Goal: Information Seeking & Learning: Learn about a topic

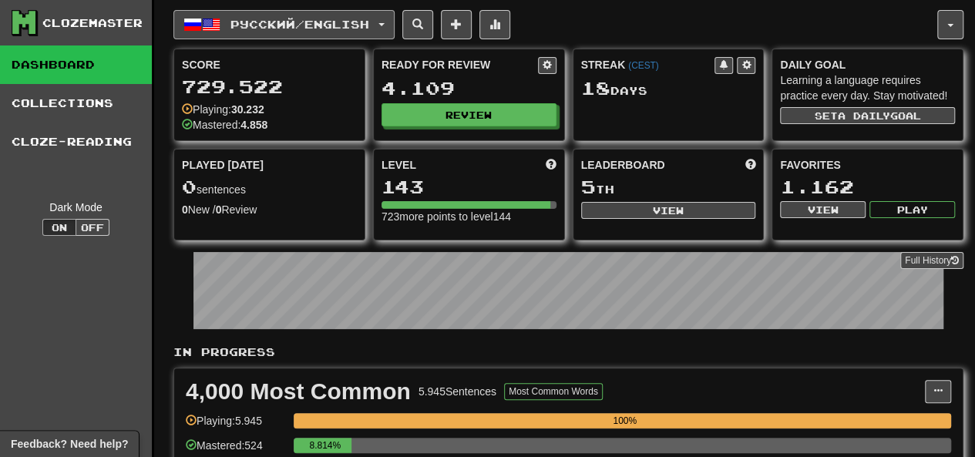
click at [257, 15] on button "Русский / English" at bounding box center [283, 24] width 221 height 29
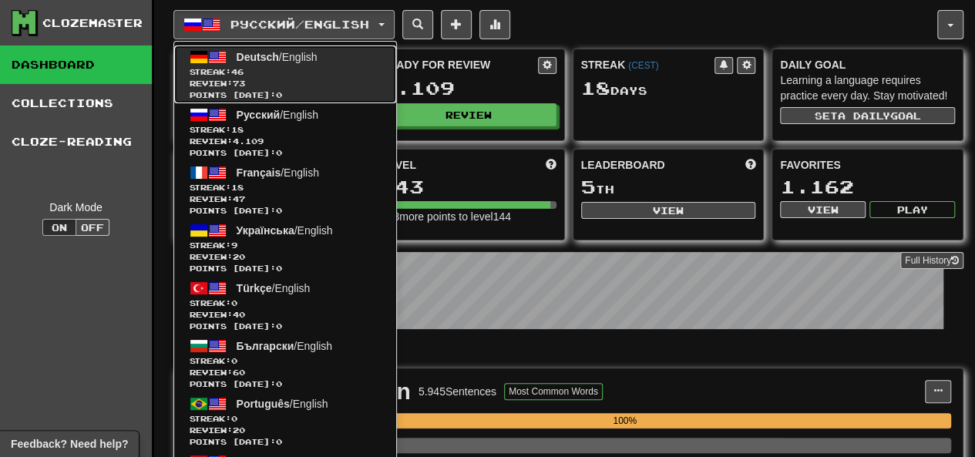
click at [267, 78] on span "Review: 73" at bounding box center [285, 84] width 191 height 12
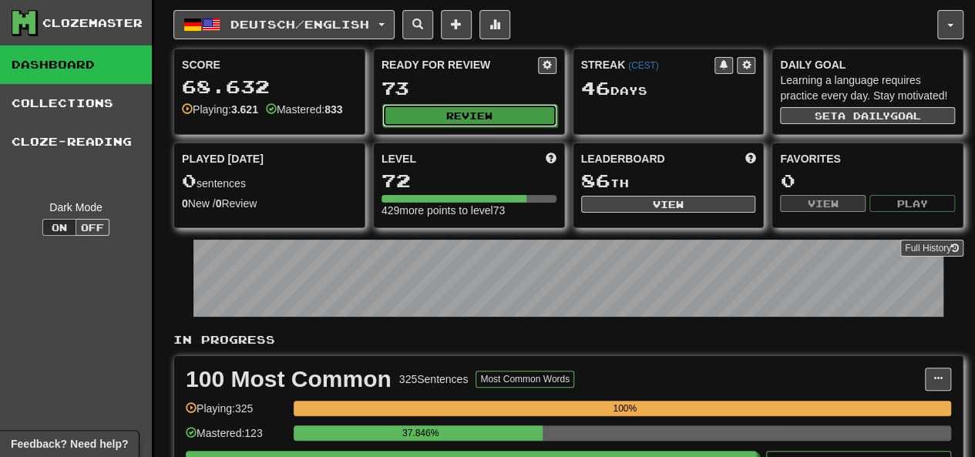
click at [427, 115] on button "Review" at bounding box center [469, 115] width 175 height 23
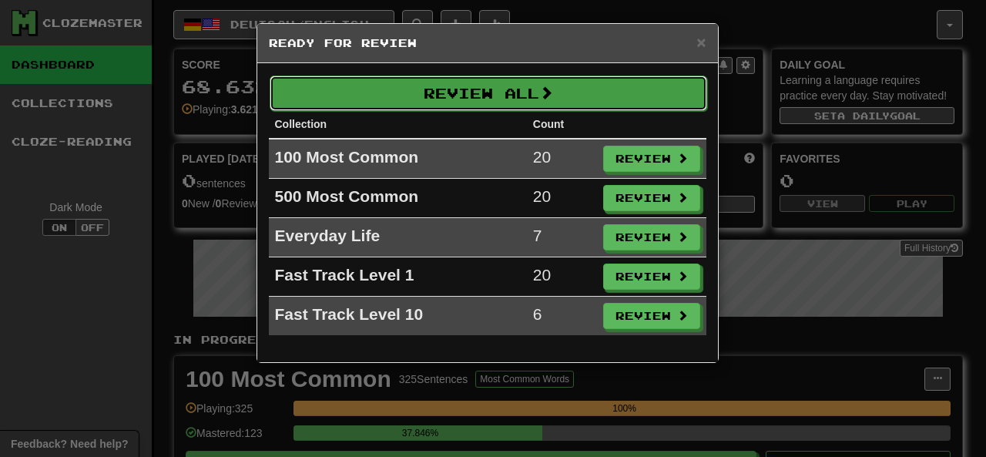
click at [473, 92] on button "Review All" at bounding box center [489, 93] width 438 height 35
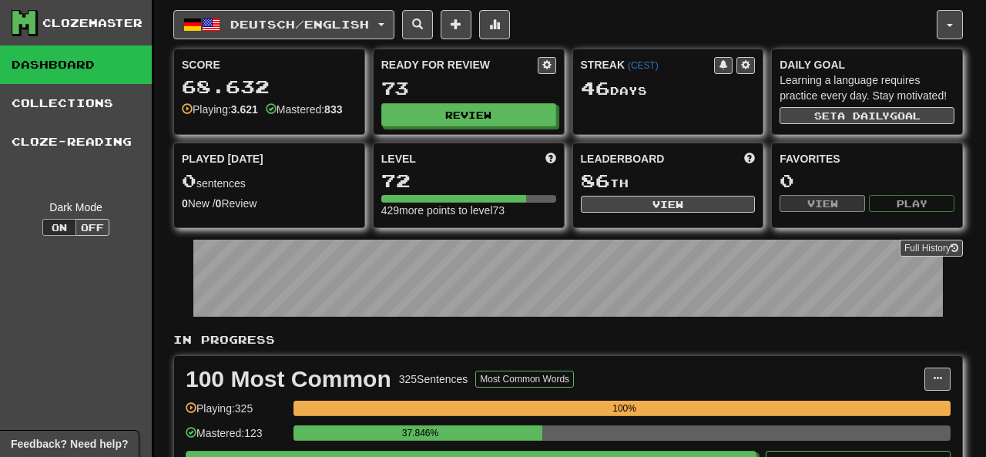
select select "********"
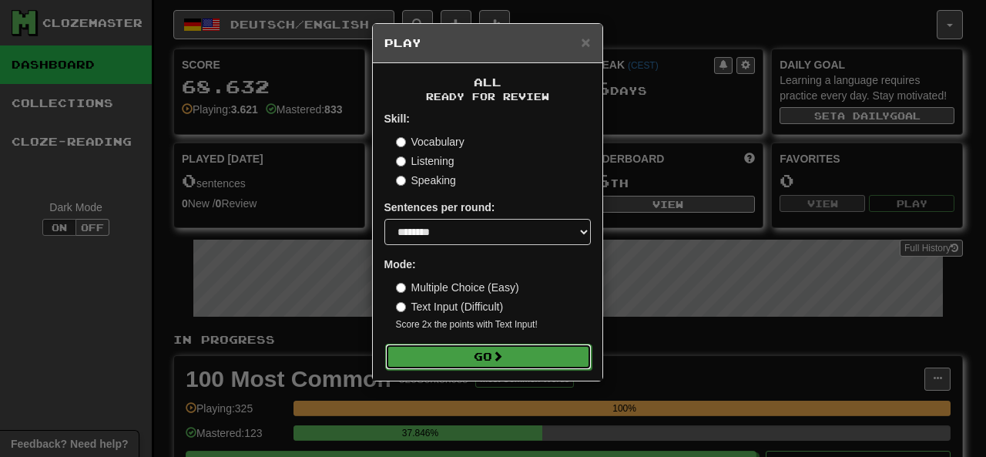
click at [456, 358] on button "Go" at bounding box center [488, 357] width 207 height 26
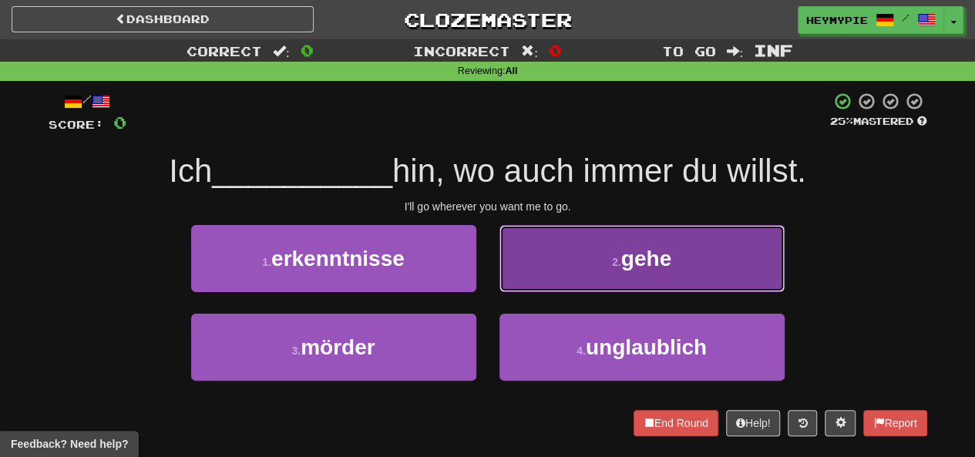
click at [599, 247] on button "2 . gehe" at bounding box center [641, 258] width 285 height 67
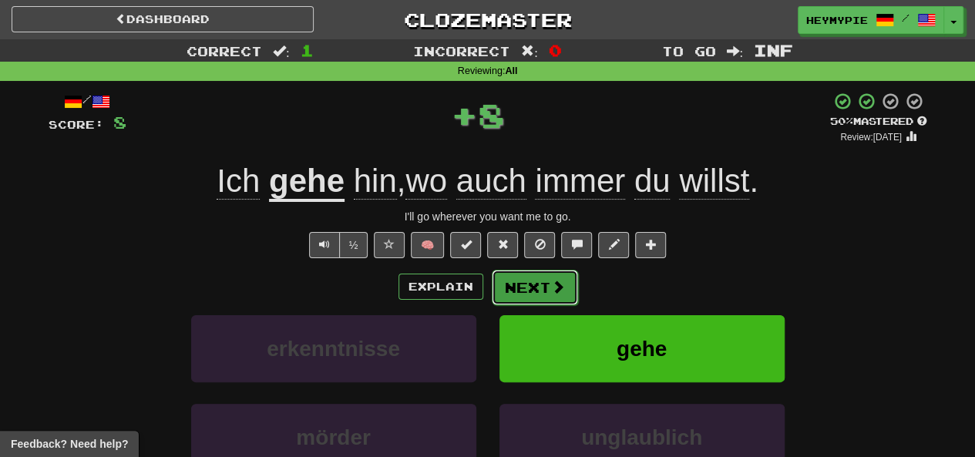
click at [545, 289] on button "Next" at bounding box center [535, 287] width 86 height 35
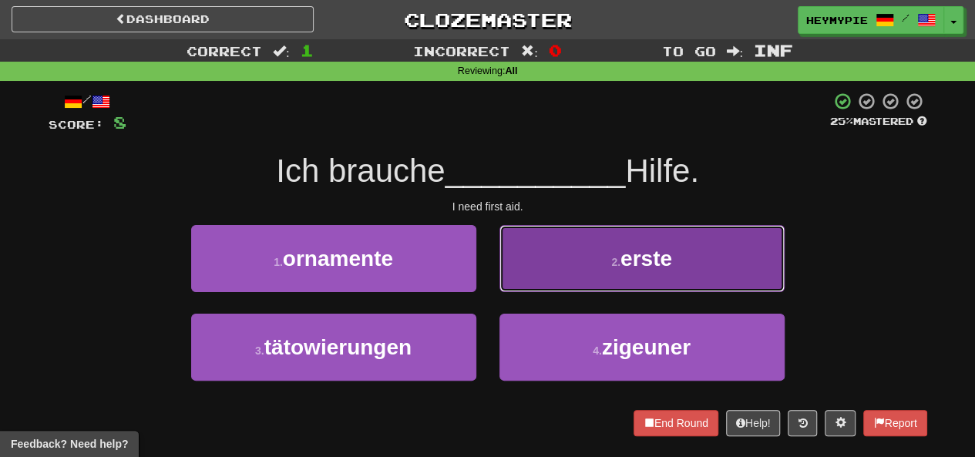
click at [585, 271] on button "2 . erste" at bounding box center [641, 258] width 285 height 67
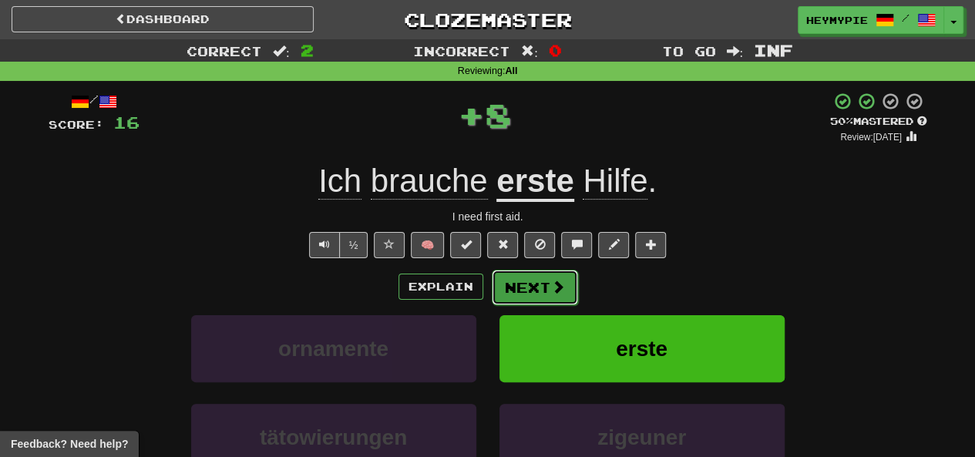
click at [555, 284] on span at bounding box center [558, 287] width 14 height 14
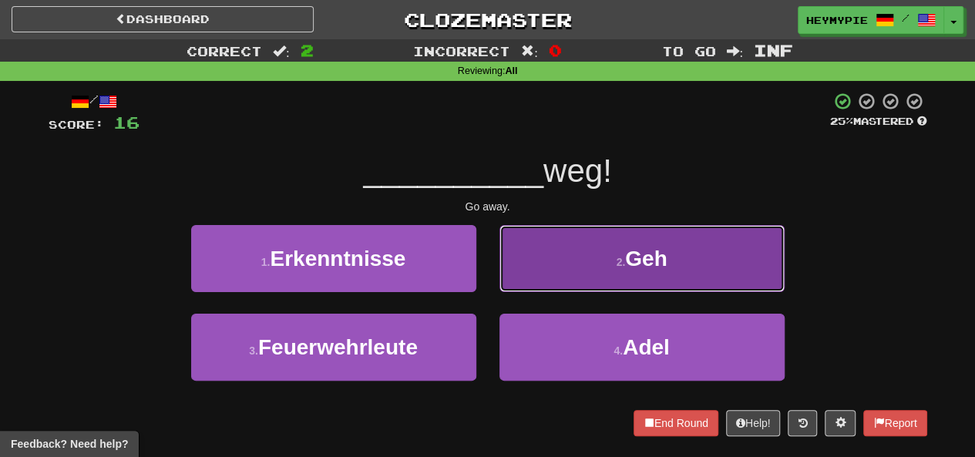
click at [585, 259] on button "2 . Geh" at bounding box center [641, 258] width 285 height 67
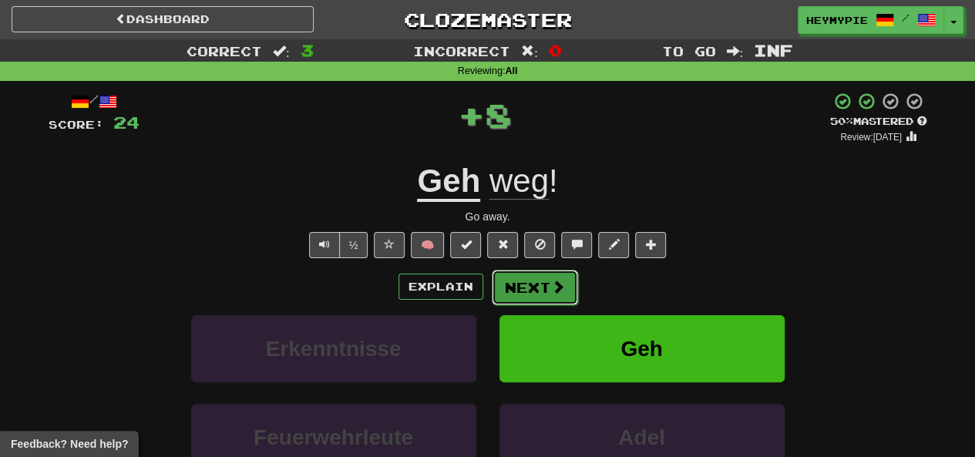
click at [531, 292] on button "Next" at bounding box center [535, 287] width 86 height 35
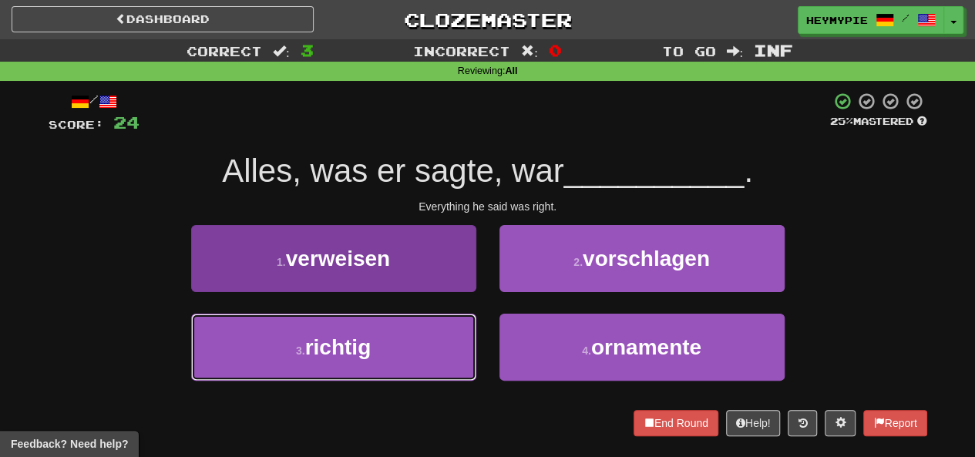
click at [405, 355] on button "3 . richtig" at bounding box center [333, 347] width 285 height 67
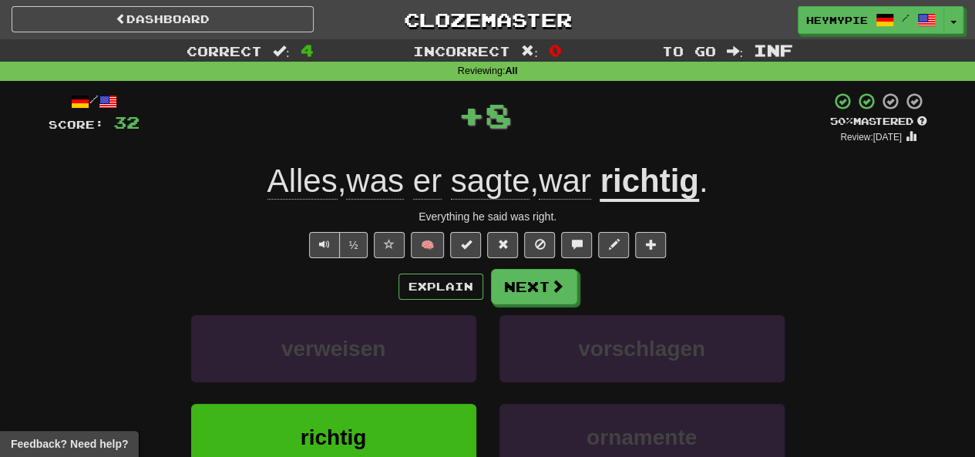
click at [538, 310] on div "Explain Next verweisen vorschlagen richtig ornamente Learn more: verweisen vors…" at bounding box center [488, 392] width 878 height 247
click at [529, 287] on button "Next" at bounding box center [535, 287] width 86 height 35
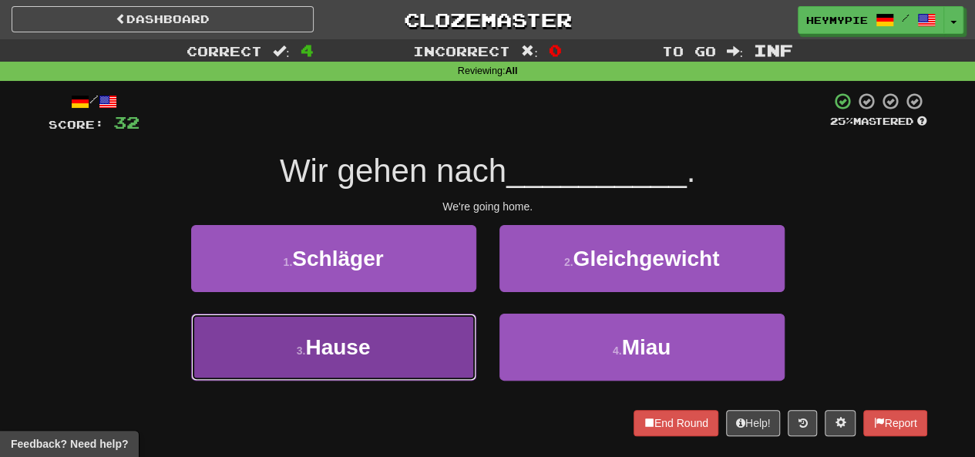
click at [405, 331] on button "3 . Hause" at bounding box center [333, 347] width 285 height 67
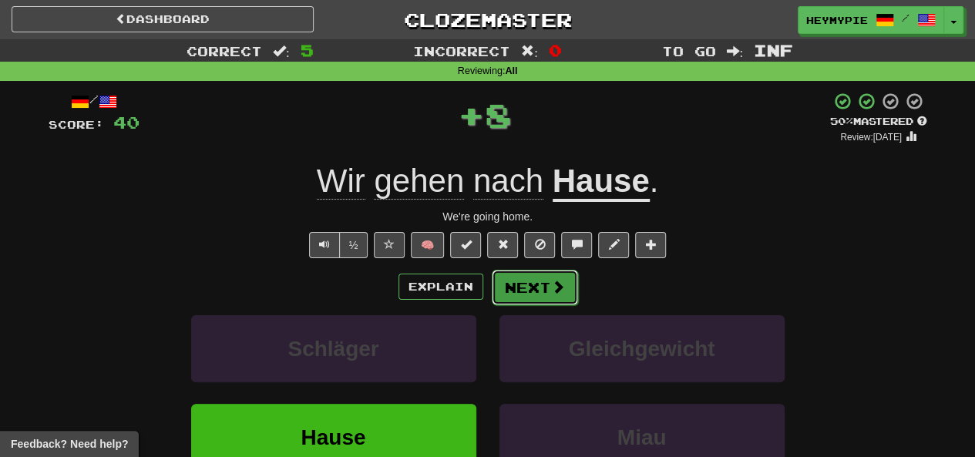
click at [519, 285] on button "Next" at bounding box center [535, 287] width 86 height 35
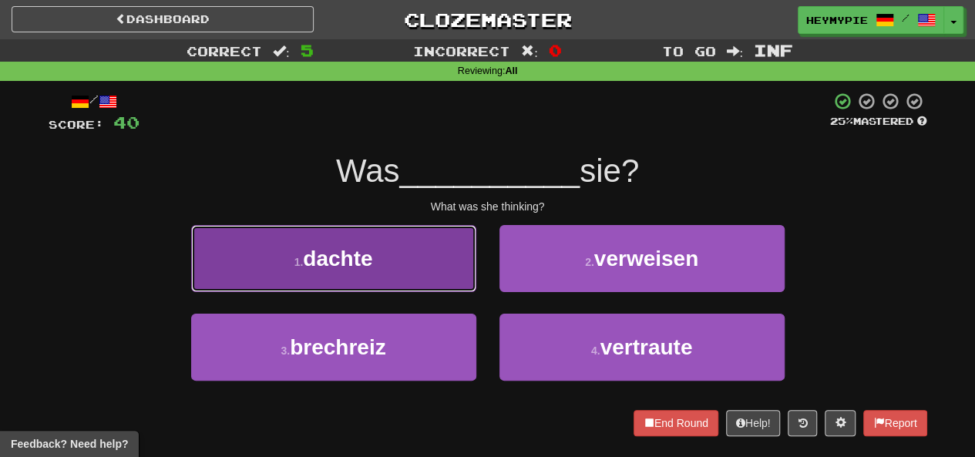
click at [424, 271] on button "1 . dachte" at bounding box center [333, 258] width 285 height 67
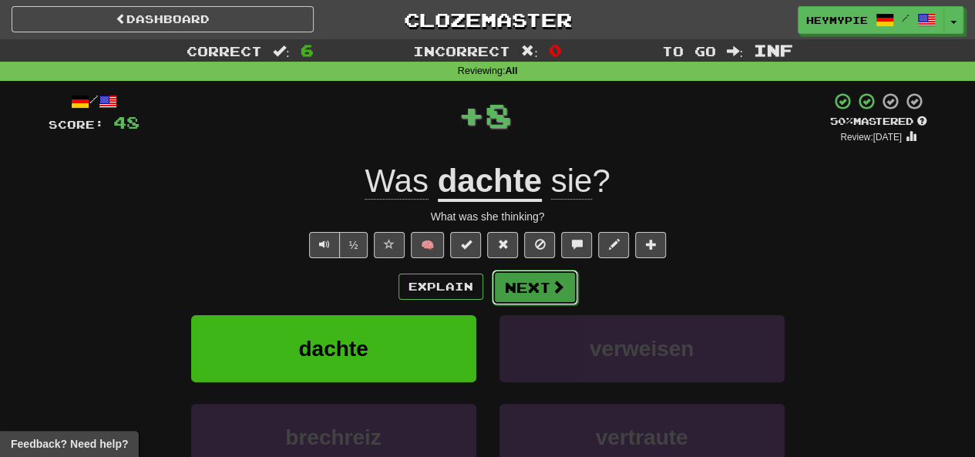
click at [524, 299] on button "Next" at bounding box center [535, 287] width 86 height 35
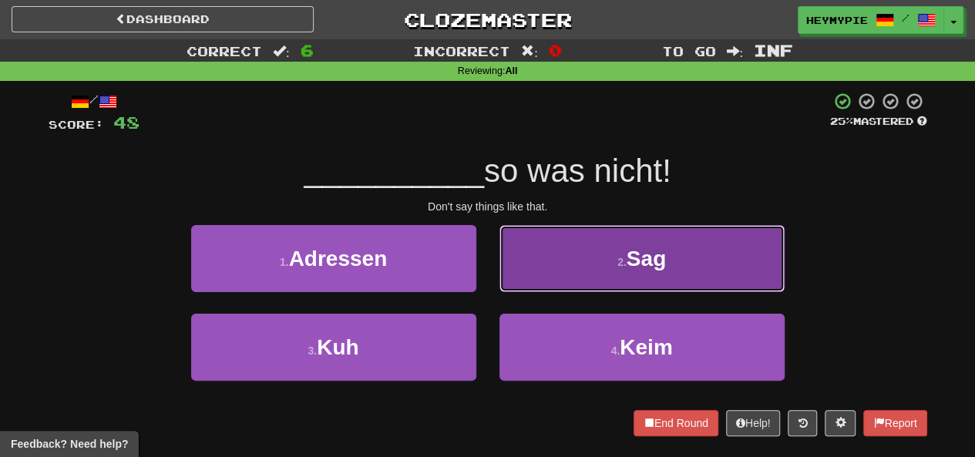
click at [525, 270] on button "2 . Sag" at bounding box center [641, 258] width 285 height 67
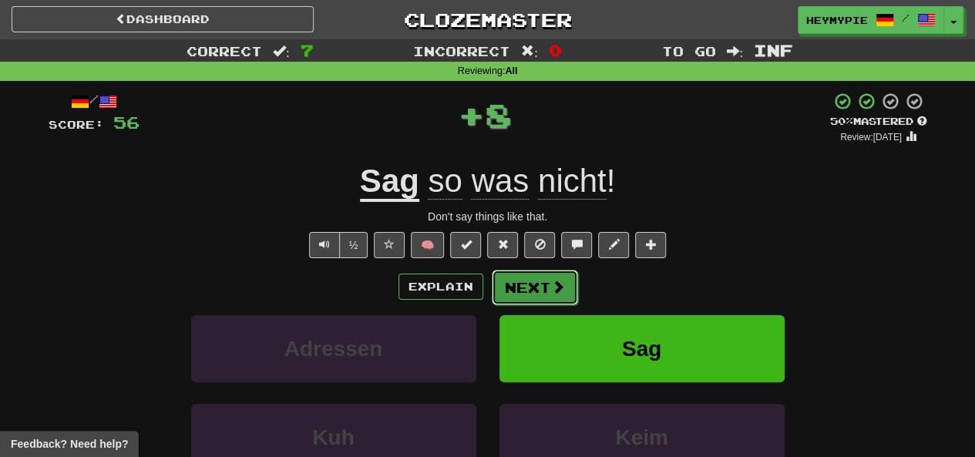
click at [494, 298] on button "Next" at bounding box center [535, 287] width 86 height 35
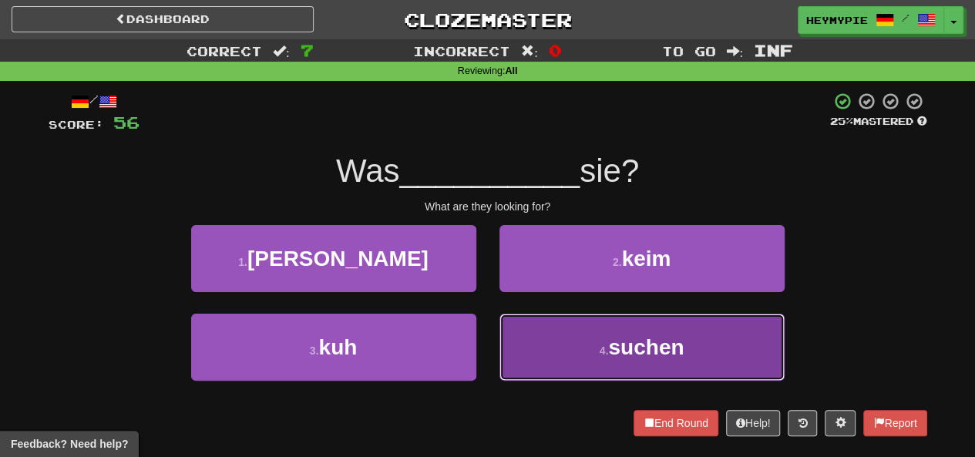
click at [544, 346] on button "4 . suchen" at bounding box center [641, 347] width 285 height 67
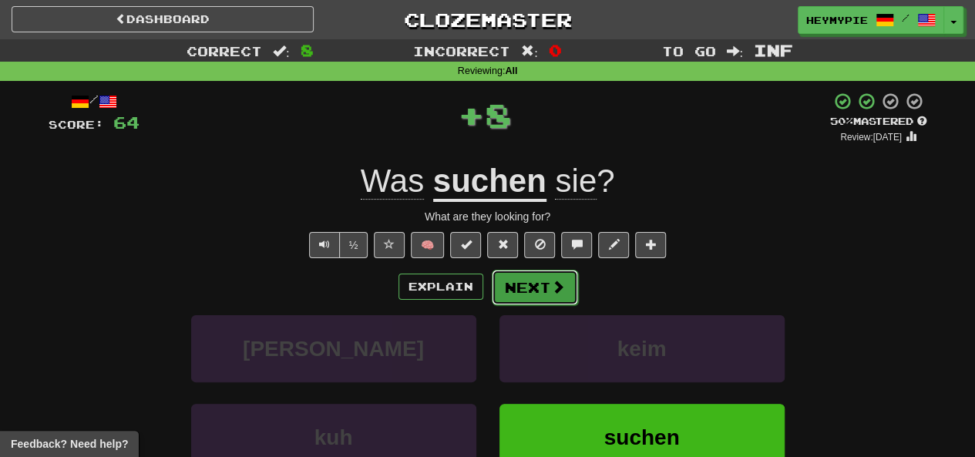
click at [530, 283] on button "Next" at bounding box center [535, 287] width 86 height 35
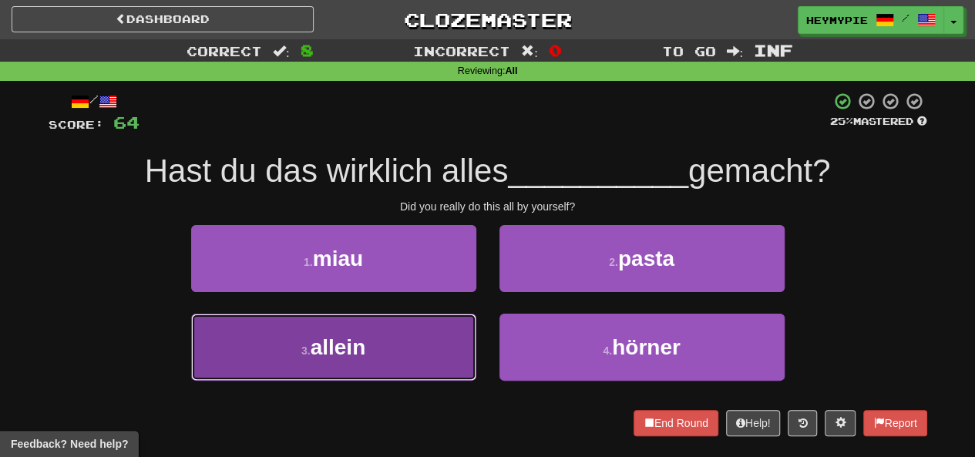
click at [421, 338] on button "3 . allein" at bounding box center [333, 347] width 285 height 67
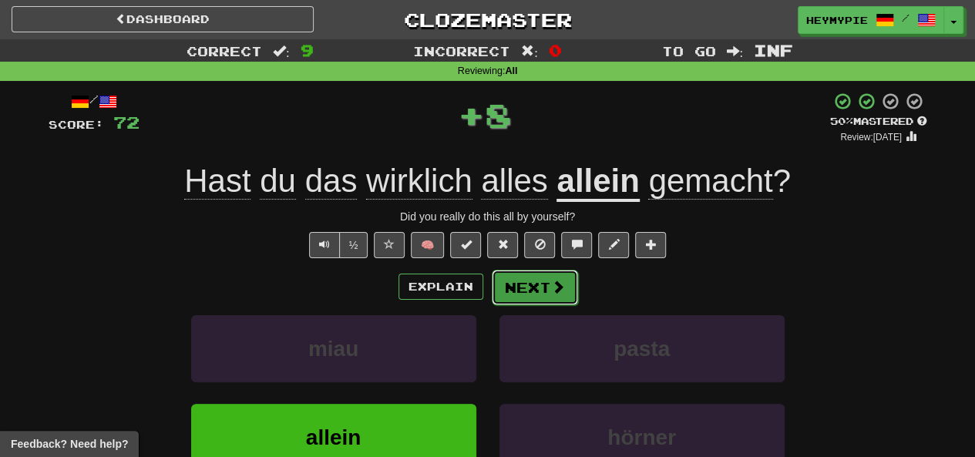
click at [518, 295] on button "Next" at bounding box center [535, 287] width 86 height 35
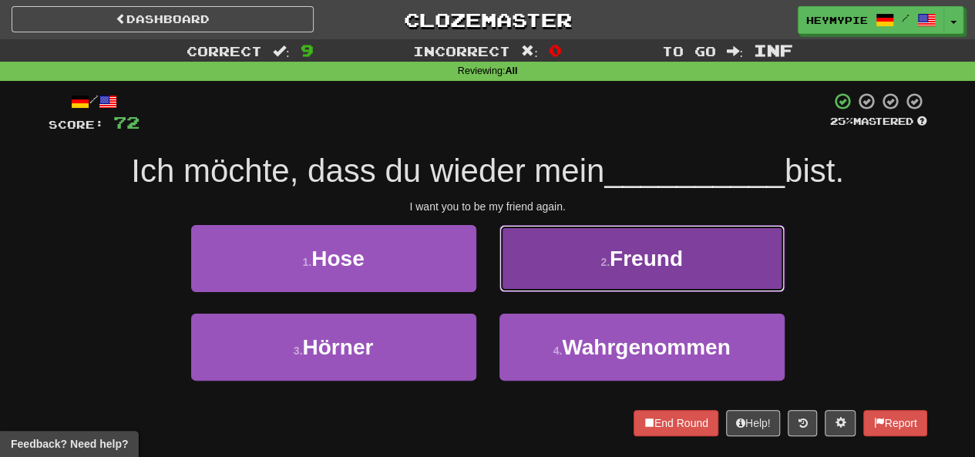
click at [578, 275] on button "2 . Freund" at bounding box center [641, 258] width 285 height 67
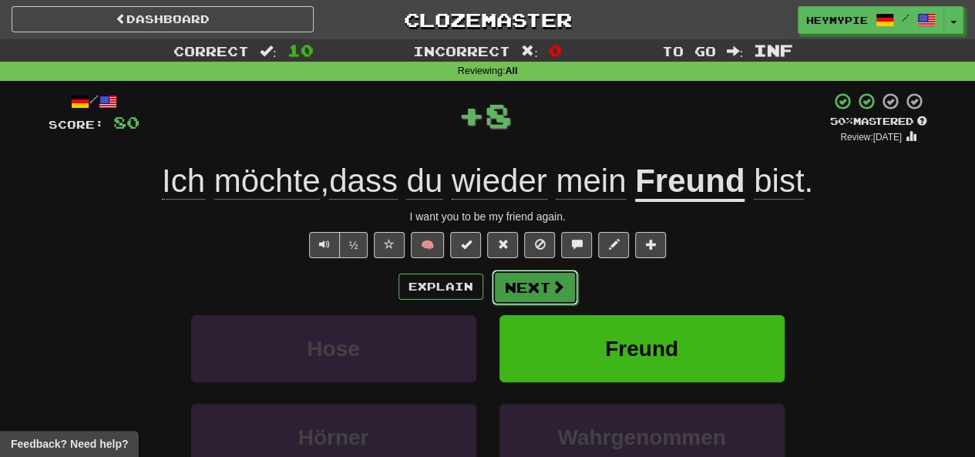
click at [559, 289] on span at bounding box center [558, 287] width 14 height 14
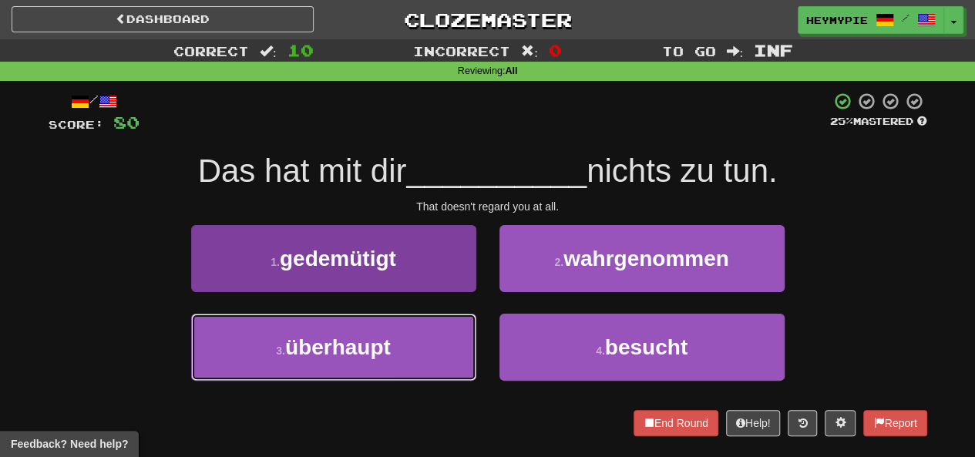
click at [438, 360] on button "3 . überhaupt" at bounding box center [333, 347] width 285 height 67
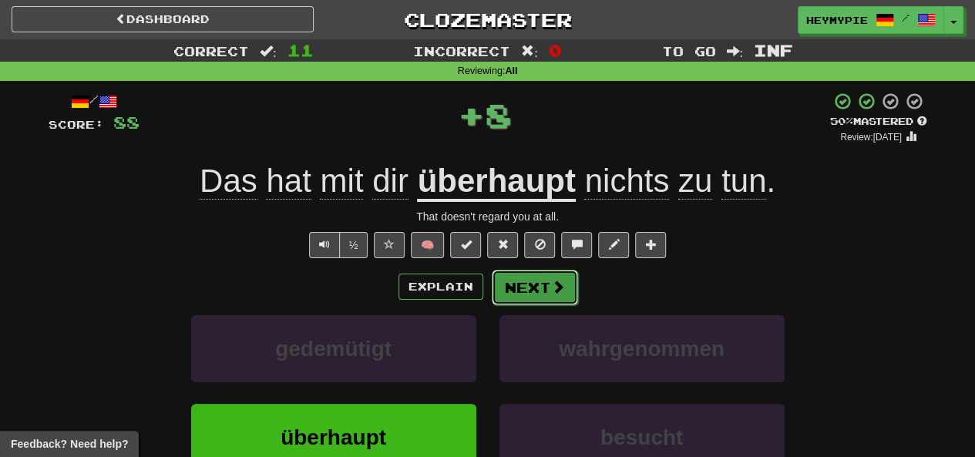
click at [548, 292] on button "Next" at bounding box center [535, 287] width 86 height 35
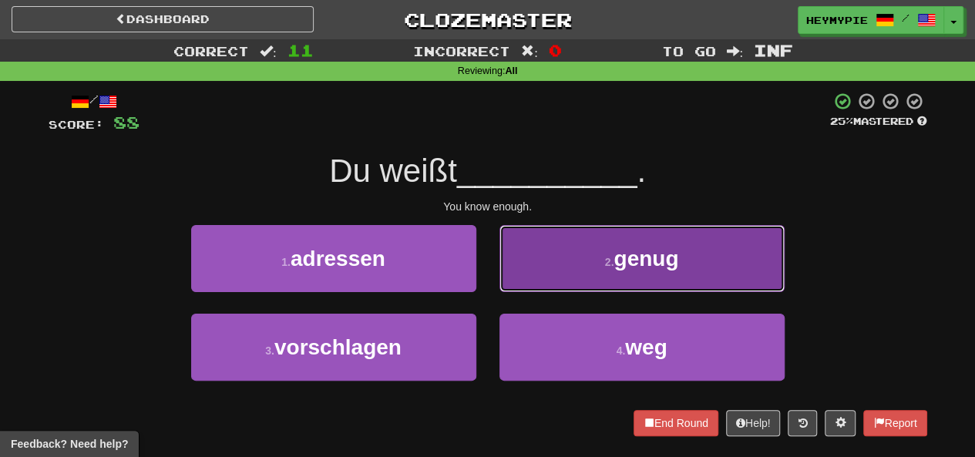
click at [546, 274] on button "2 . genug" at bounding box center [641, 258] width 285 height 67
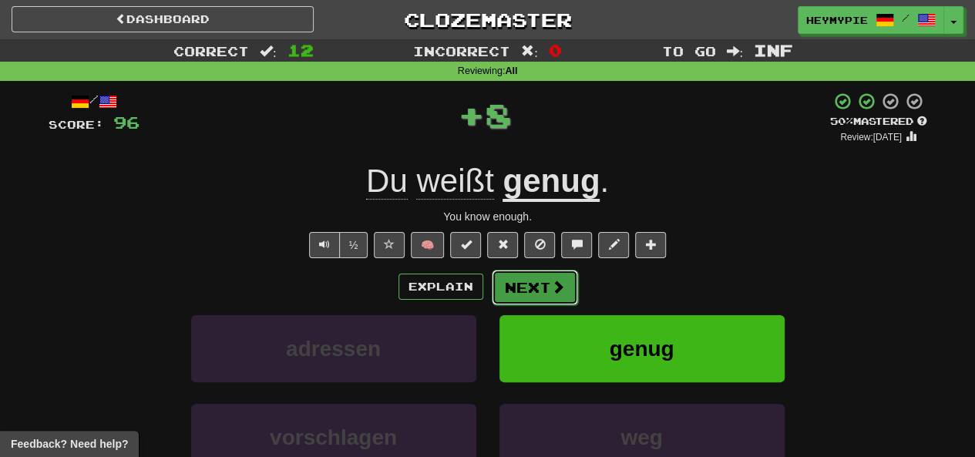
click at [525, 300] on button "Next" at bounding box center [535, 287] width 86 height 35
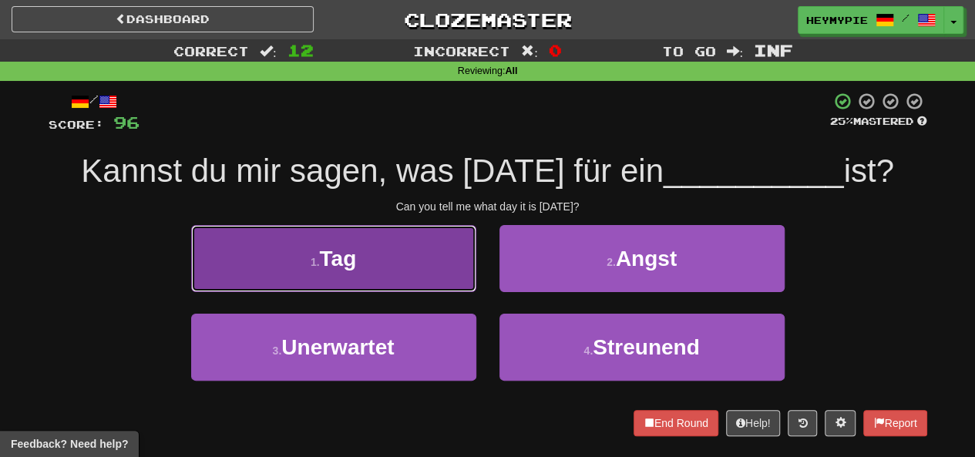
click at [370, 265] on button "1 . Tag" at bounding box center [333, 258] width 285 height 67
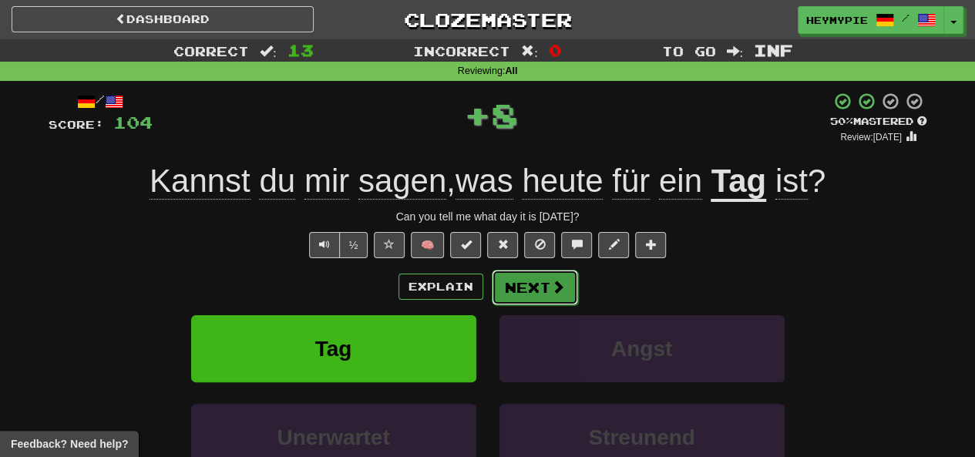
click at [561, 292] on span at bounding box center [558, 287] width 14 height 14
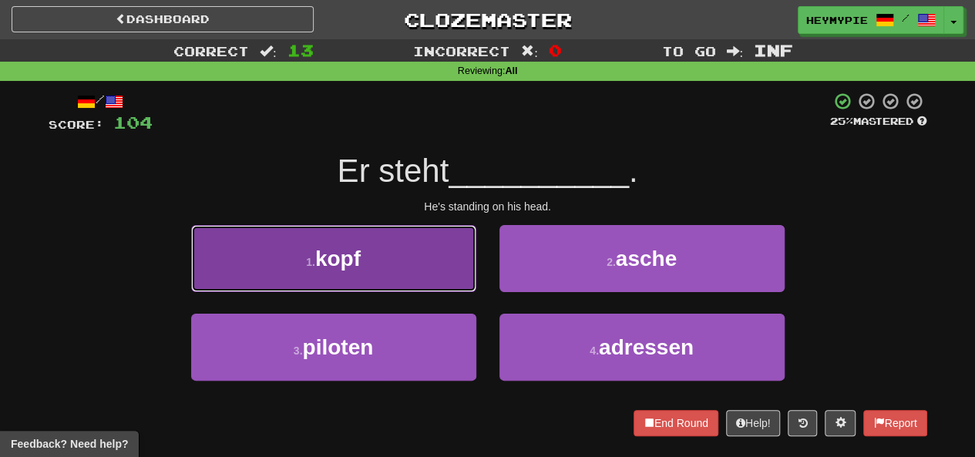
click at [432, 269] on button "1 . kopf" at bounding box center [333, 258] width 285 height 67
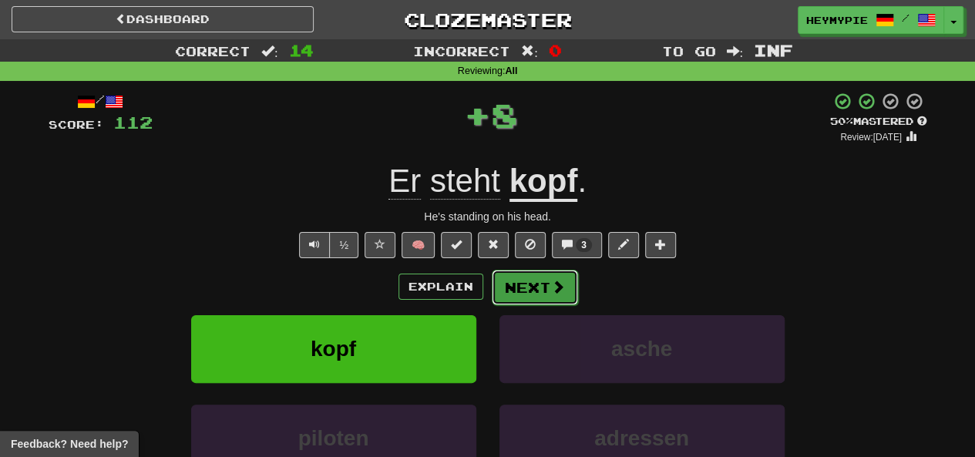
click at [517, 298] on button "Next" at bounding box center [535, 287] width 86 height 35
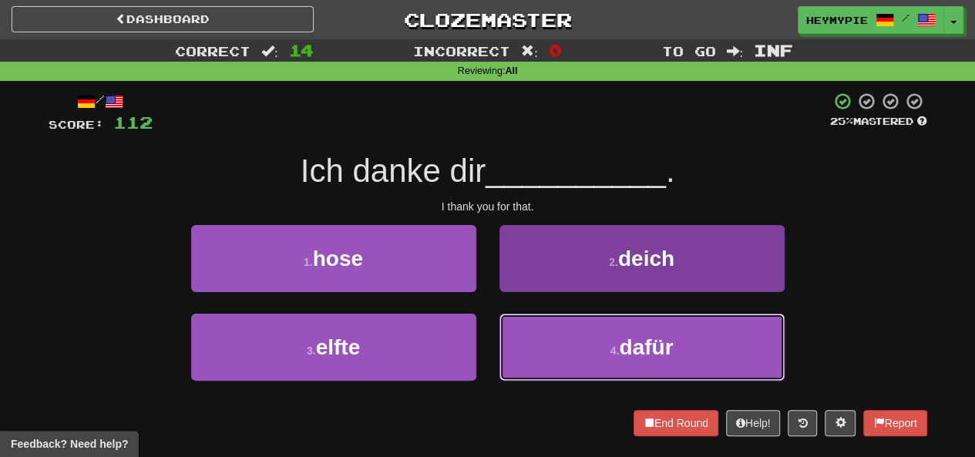
click at [589, 355] on button "4 . dafür" at bounding box center [641, 347] width 285 height 67
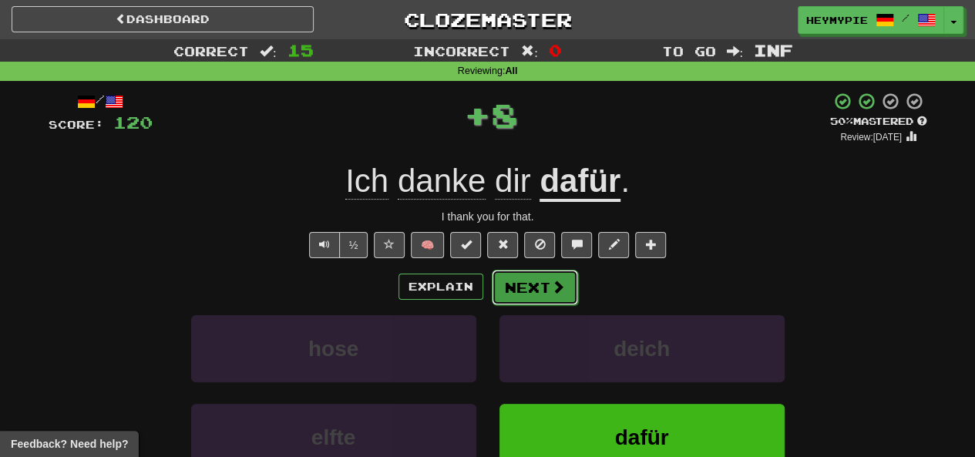
click at [542, 280] on button "Next" at bounding box center [535, 287] width 86 height 35
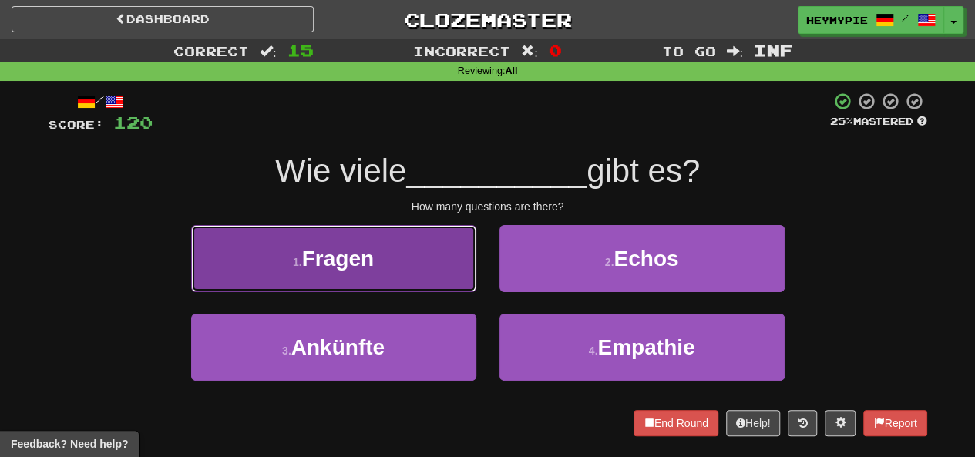
click at [427, 274] on button "1 . Fragen" at bounding box center [333, 258] width 285 height 67
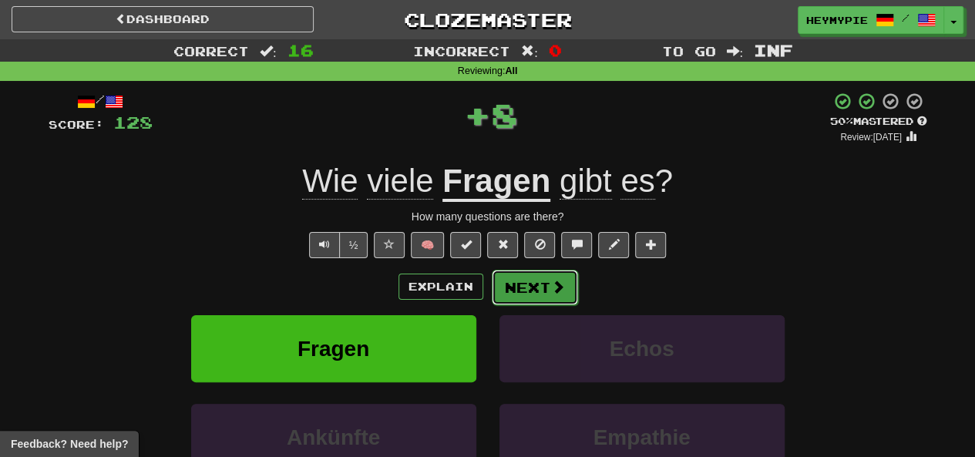
click at [529, 294] on button "Next" at bounding box center [535, 287] width 86 height 35
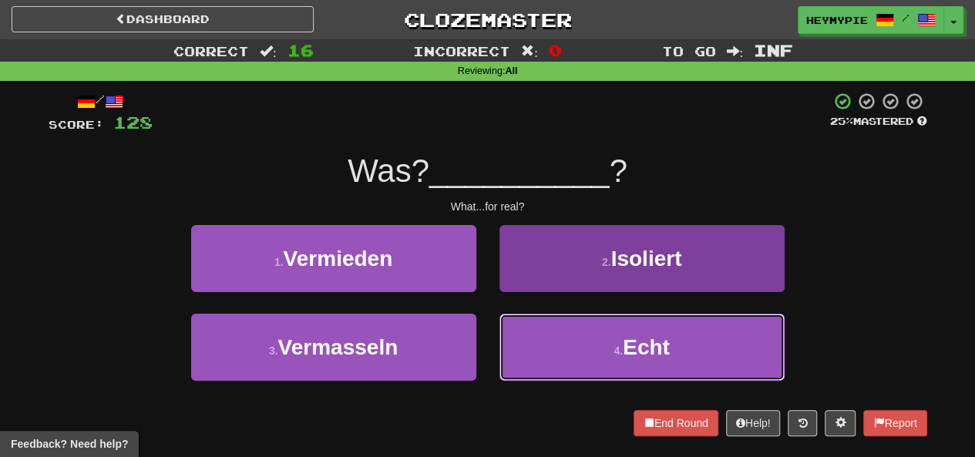
click at [535, 341] on button "4 . Echt" at bounding box center [641, 347] width 285 height 67
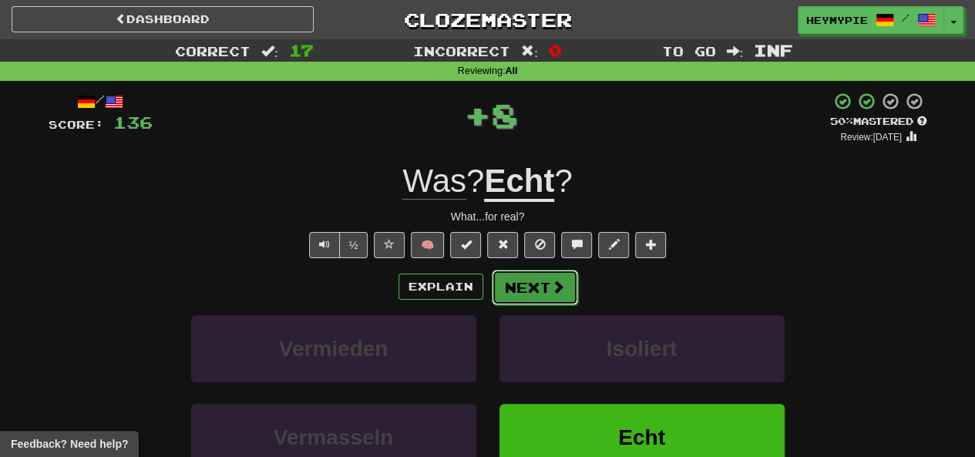
click at [536, 292] on button "Next" at bounding box center [535, 287] width 86 height 35
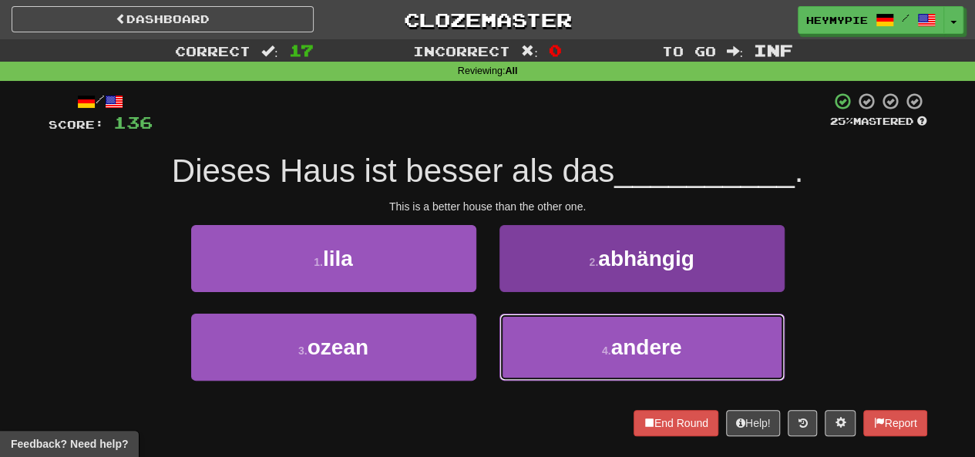
click at [535, 339] on button "4 . andere" at bounding box center [641, 347] width 285 height 67
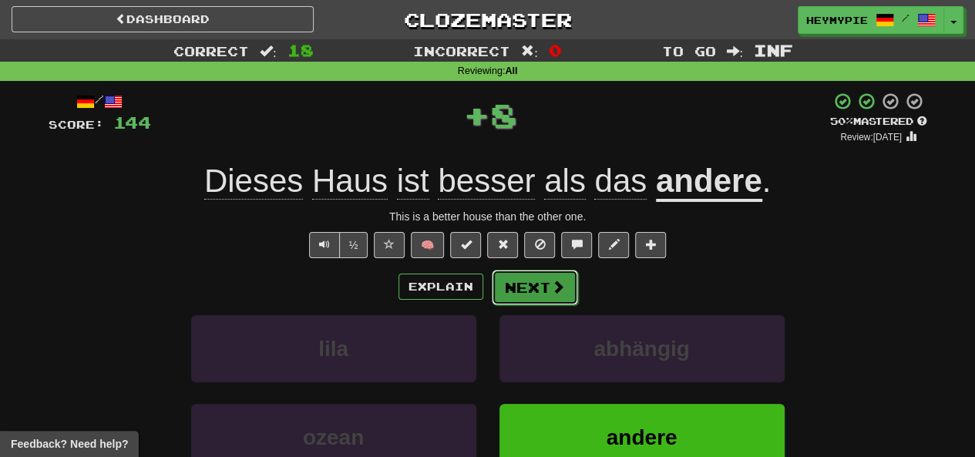
click at [546, 290] on button "Next" at bounding box center [535, 287] width 86 height 35
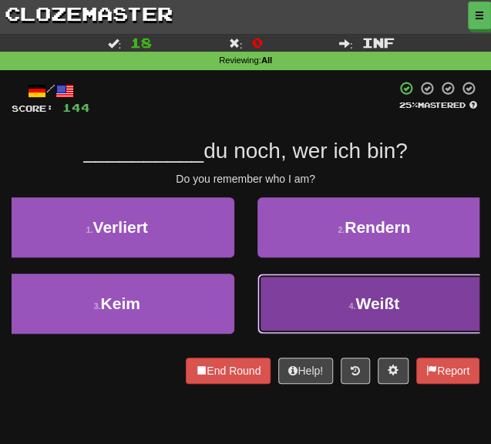
click at [270, 307] on button "4 . Weißt" at bounding box center [374, 304] width 234 height 60
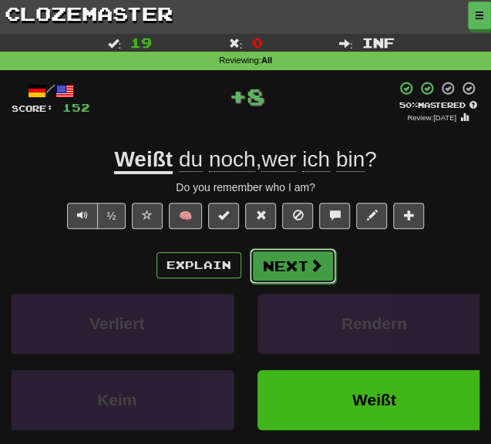
click at [274, 278] on button "Next" at bounding box center [293, 265] width 86 height 35
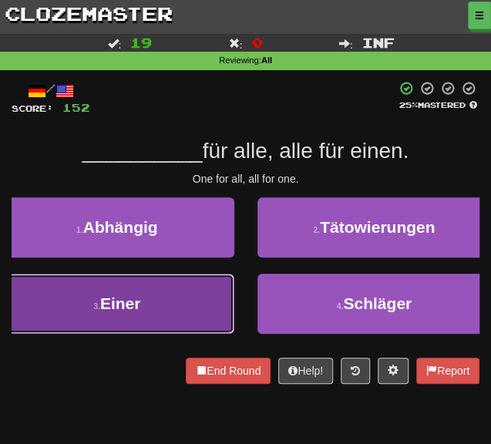
click at [207, 311] on button "3 . Einer" at bounding box center [117, 304] width 234 height 60
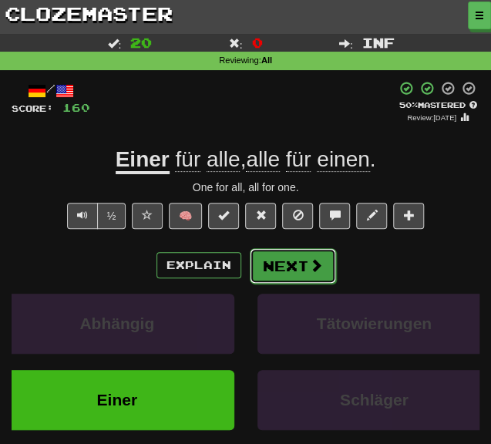
click at [277, 269] on button "Next" at bounding box center [293, 265] width 86 height 35
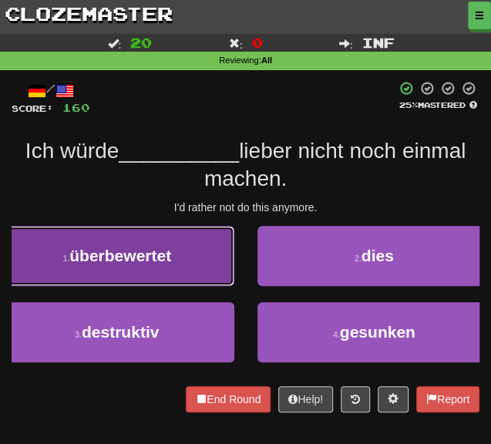
click at [170, 272] on button "1 . überbewertet" at bounding box center [117, 256] width 234 height 60
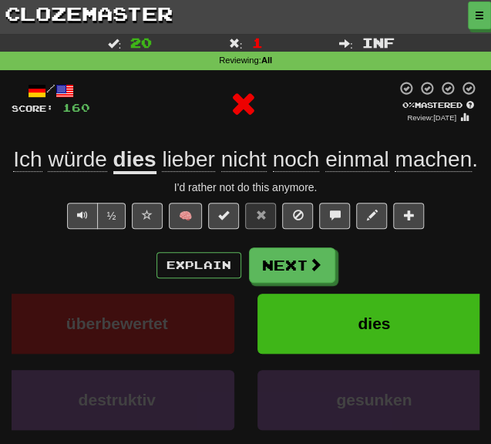
click at [295, 284] on div "Explain Next überbewertet dies destruktiv gesunken Learn more: überbewertet die…" at bounding box center [246, 358] width 468 height 222
click at [274, 281] on div "Explain Next überbewertet dies destruktiv gesunken Learn more: überbewertet die…" at bounding box center [246, 358] width 468 height 222
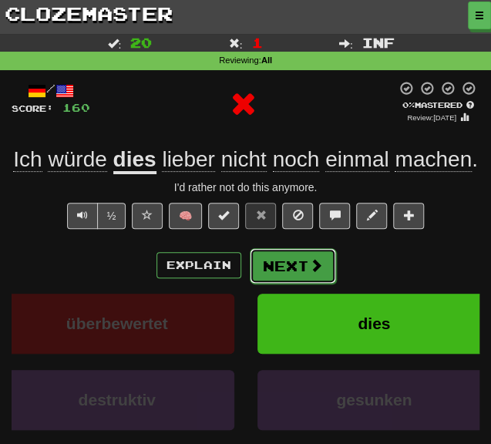
click at [275, 280] on button "Next" at bounding box center [293, 265] width 86 height 35
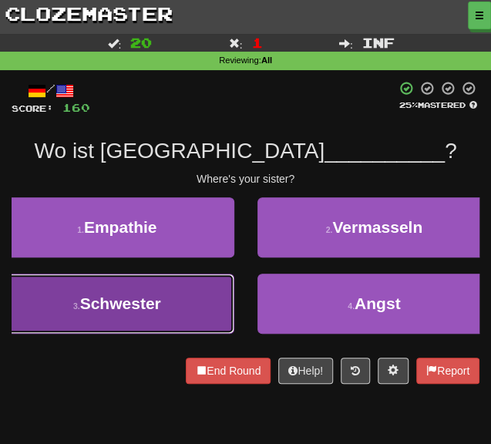
click at [185, 321] on button "3 . Schwester" at bounding box center [117, 304] width 234 height 60
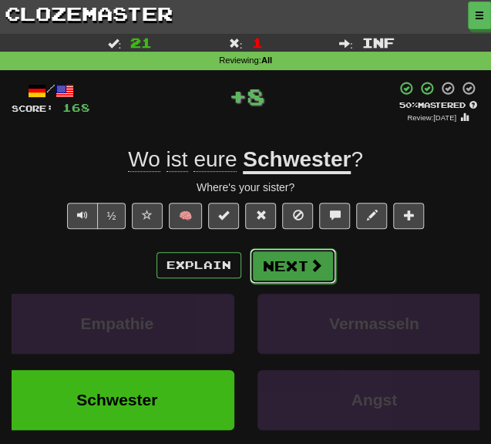
click at [265, 276] on button "Next" at bounding box center [293, 265] width 86 height 35
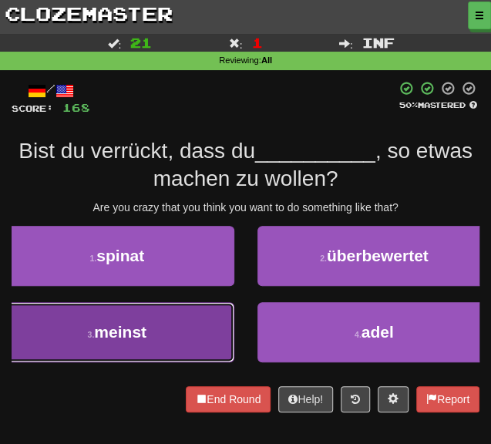
click at [156, 330] on button "3 . meinst" at bounding box center [117, 332] width 234 height 60
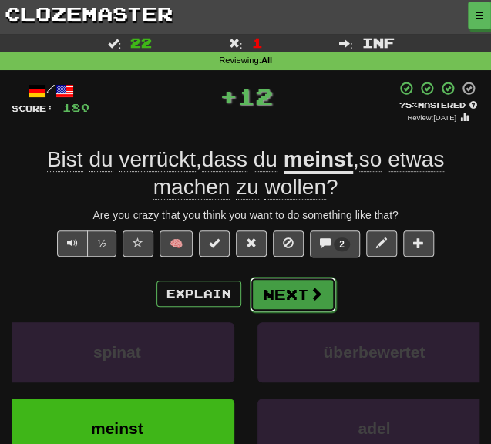
click at [285, 293] on button "Next" at bounding box center [293, 294] width 86 height 35
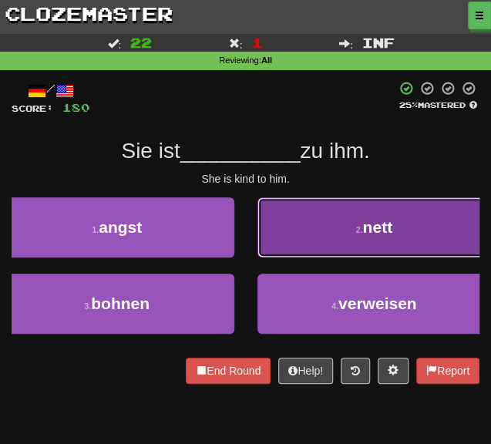
click at [330, 220] on button "2 . nett" at bounding box center [374, 227] width 234 height 60
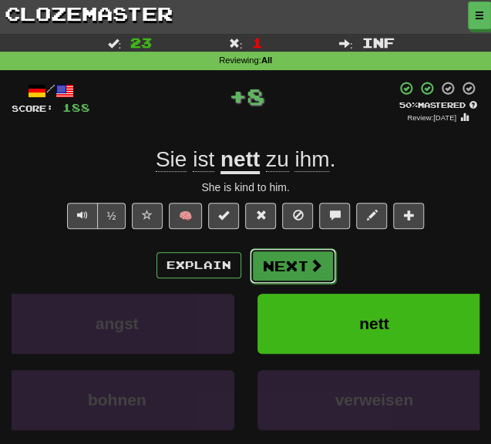
click at [291, 264] on button "Next" at bounding box center [293, 265] width 86 height 35
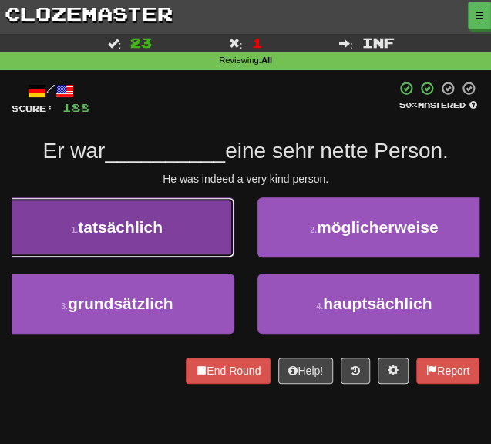
click at [227, 215] on button "1 . tatsächlich" at bounding box center [117, 227] width 234 height 60
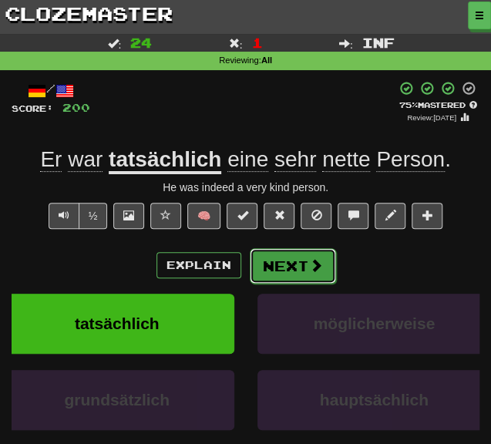
click at [274, 249] on button "Next" at bounding box center [293, 265] width 86 height 35
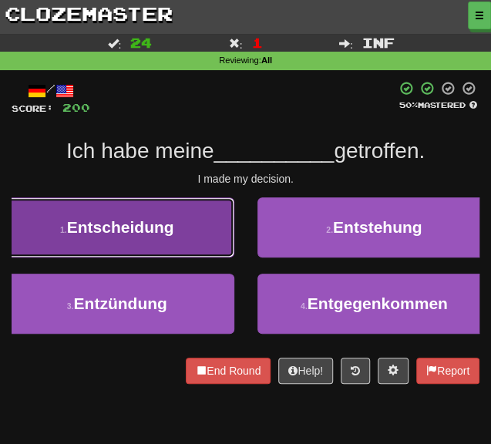
click at [168, 237] on button "1 . Entscheidung" at bounding box center [117, 227] width 234 height 60
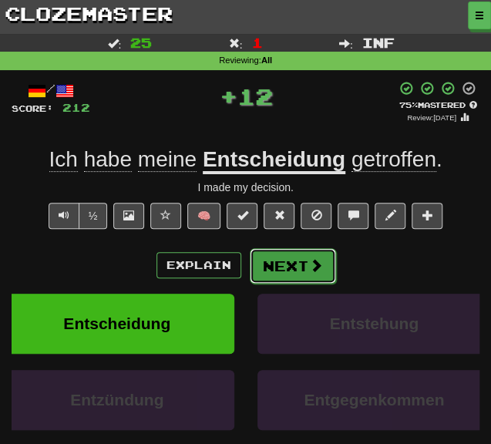
click at [270, 261] on button "Next" at bounding box center [293, 265] width 86 height 35
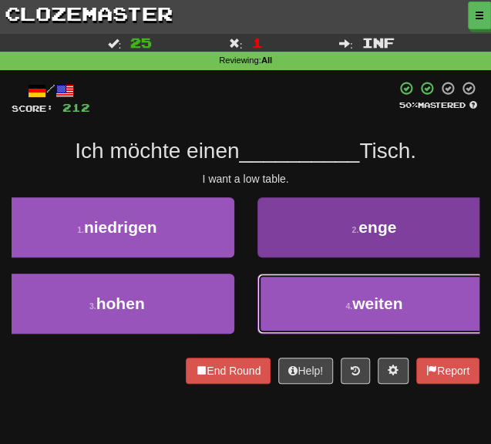
click at [310, 310] on button "4 . weiten" at bounding box center [374, 304] width 234 height 60
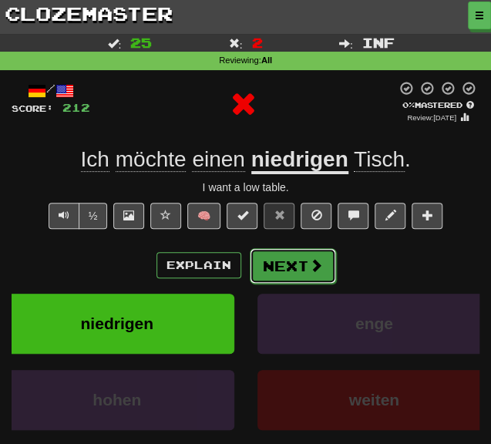
click at [277, 280] on button "Next" at bounding box center [293, 265] width 86 height 35
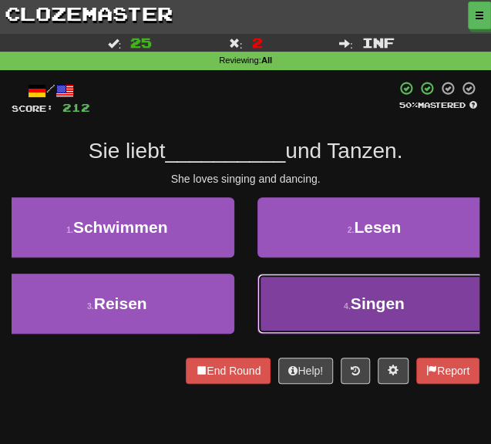
click at [270, 298] on button "4 . Singen" at bounding box center [374, 304] width 234 height 60
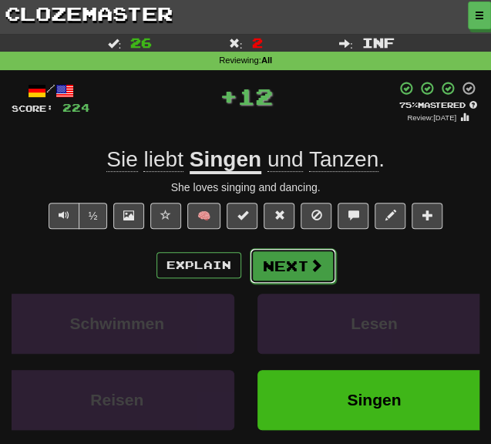
click at [279, 261] on button "Next" at bounding box center [293, 265] width 86 height 35
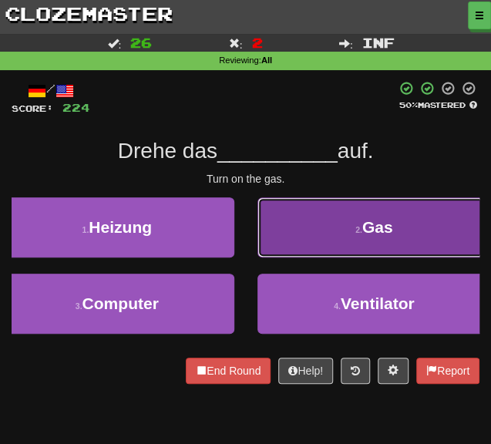
click at [310, 240] on button "2 . Gas" at bounding box center [374, 227] width 234 height 60
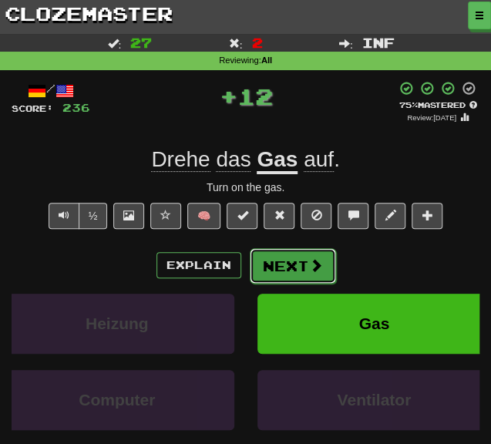
click at [280, 272] on button "Next" at bounding box center [293, 265] width 86 height 35
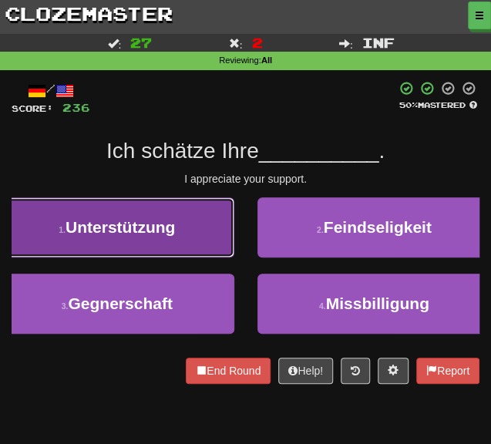
click at [179, 234] on button "1 . Unterstützung" at bounding box center [117, 227] width 234 height 60
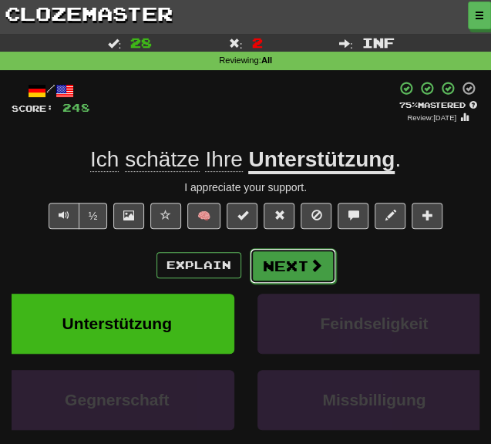
click at [304, 264] on button "Next" at bounding box center [293, 265] width 86 height 35
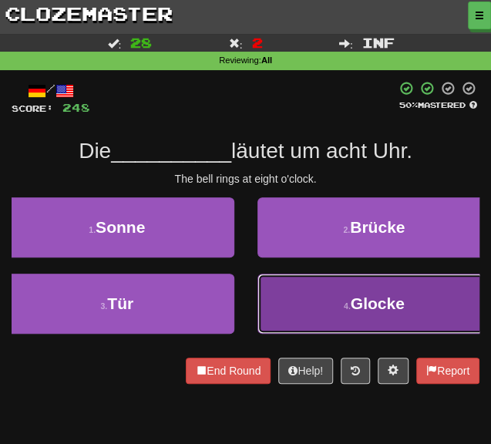
click at [287, 298] on button "4 . Glocke" at bounding box center [374, 304] width 234 height 60
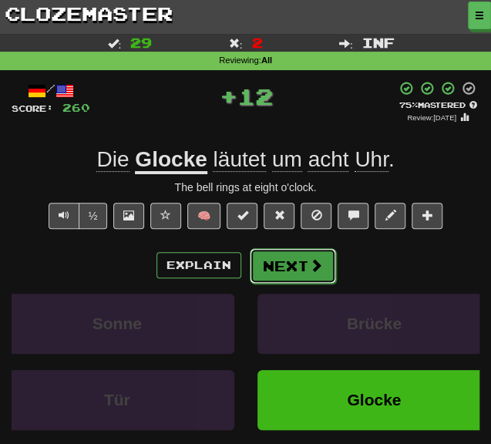
drag, startPoint x: 285, startPoint y: 272, endPoint x: 319, endPoint y: 105, distance: 170.6
click at [286, 272] on button "Next" at bounding box center [292, 264] width 86 height 35
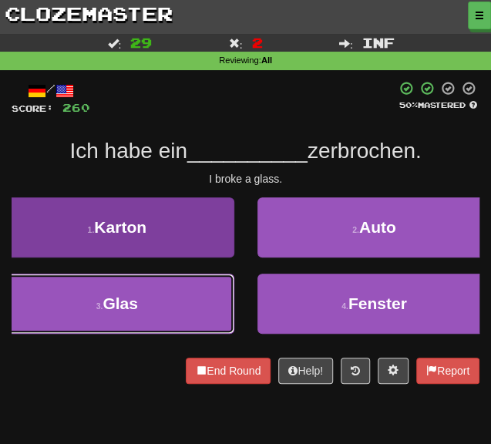
click at [192, 314] on button "3 . Glas" at bounding box center [117, 304] width 234 height 60
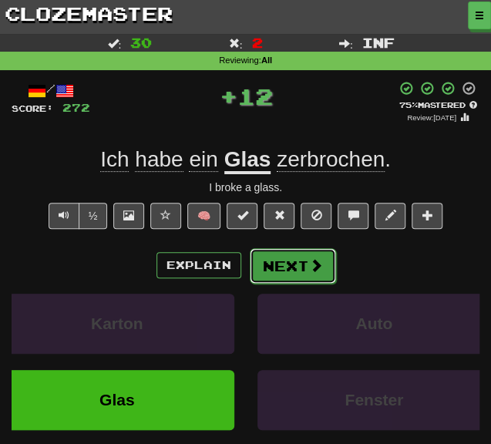
click at [278, 266] on button "Next" at bounding box center [293, 265] width 86 height 35
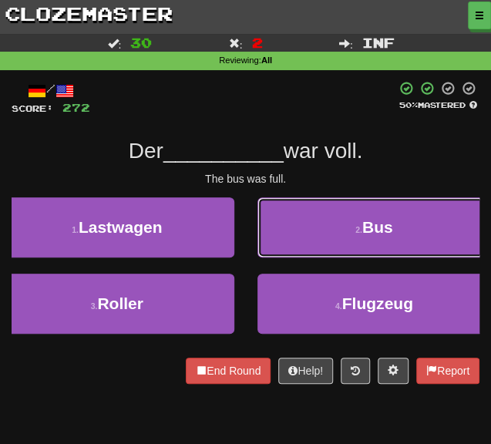
drag, startPoint x: 311, startPoint y: 249, endPoint x: 309, endPoint y: 230, distance: 19.4
click at [311, 247] on button "2 . Bus" at bounding box center [374, 227] width 234 height 60
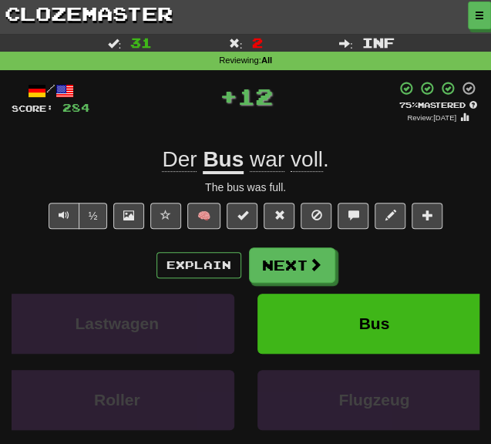
click at [293, 283] on div "Explain Next Lastwagen Bus Roller Flugzeug Learn more: Lastwagen Bus Roller Flu…" at bounding box center [246, 358] width 468 height 222
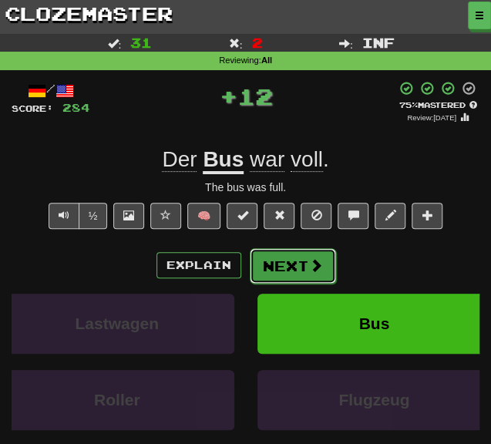
click at [267, 271] on button "Next" at bounding box center [293, 265] width 86 height 35
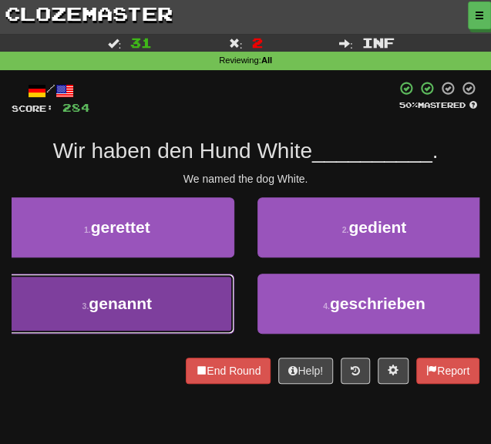
click at [184, 305] on button "3 . genannt" at bounding box center [117, 304] width 234 height 60
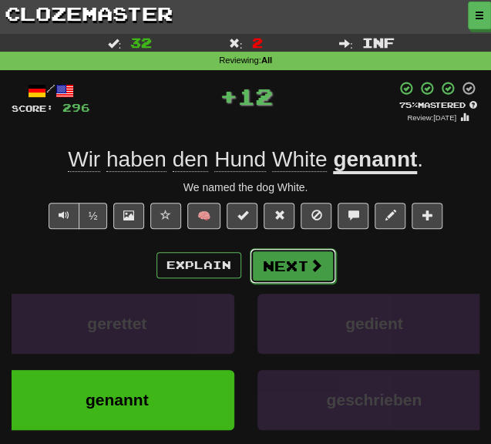
click at [287, 264] on button "Next" at bounding box center [293, 265] width 86 height 35
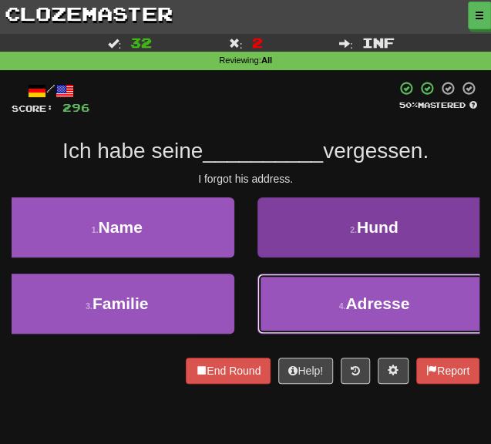
click at [307, 327] on button "4 . Adresse" at bounding box center [374, 304] width 234 height 60
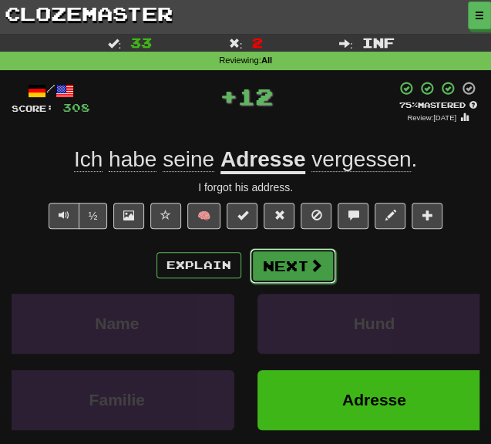
click at [294, 277] on button "Next" at bounding box center [293, 265] width 86 height 35
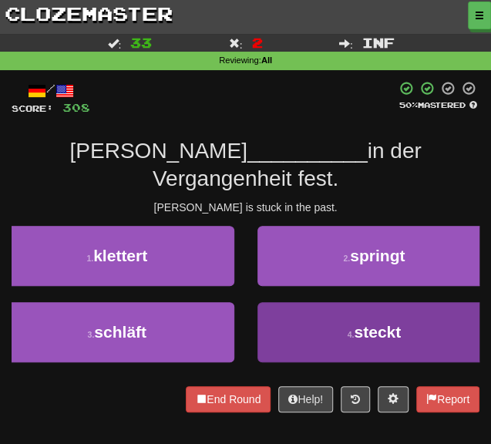
drag, startPoint x: 307, startPoint y: 333, endPoint x: 314, endPoint y: 318, distance: 16.2
click at [307, 333] on div "4 . steckt" at bounding box center [374, 340] width 257 height 76
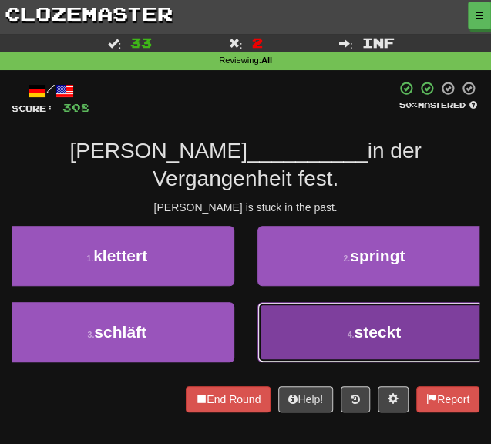
click at [317, 320] on button "4 . steckt" at bounding box center [374, 332] width 234 height 60
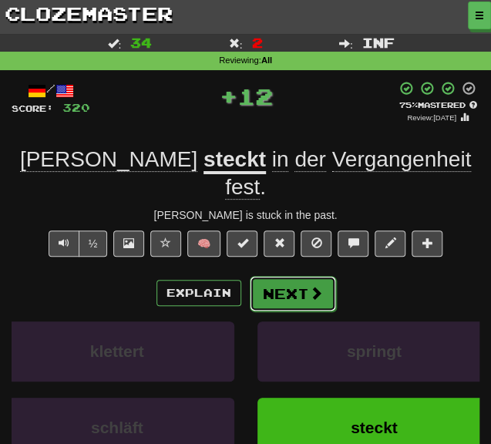
click at [281, 276] on button "Next" at bounding box center [293, 293] width 86 height 35
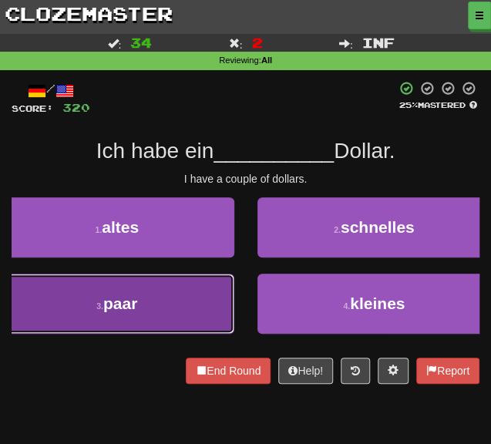
click at [94, 316] on button "3 . paar" at bounding box center [117, 304] width 234 height 60
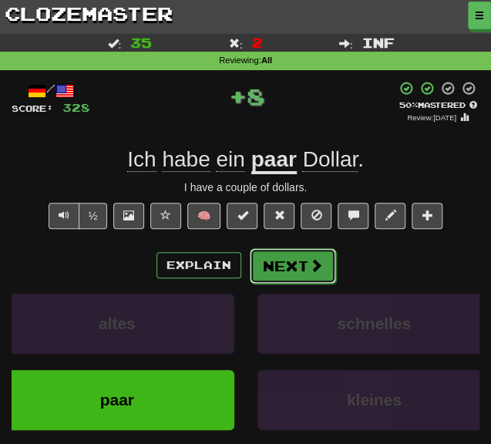
click at [278, 266] on button "Next" at bounding box center [293, 265] width 86 height 35
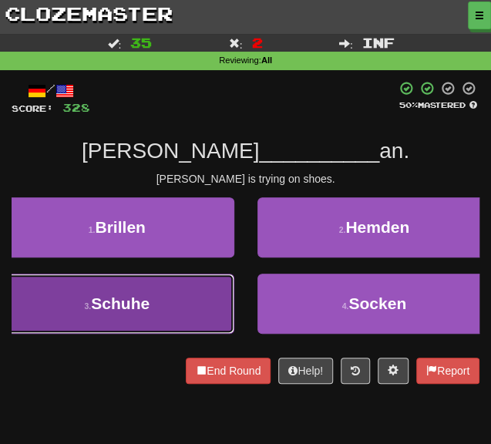
click at [172, 292] on button "3 . Schuhe" at bounding box center [117, 304] width 234 height 60
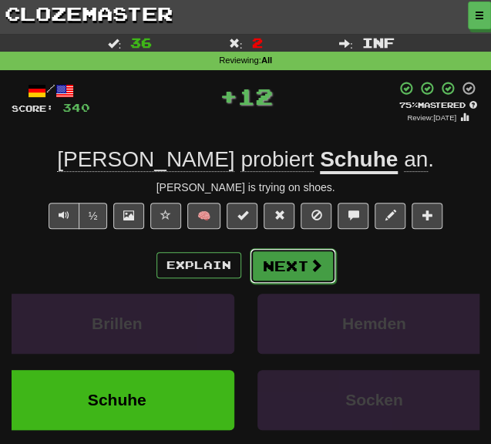
click at [293, 265] on button "Next" at bounding box center [293, 265] width 86 height 35
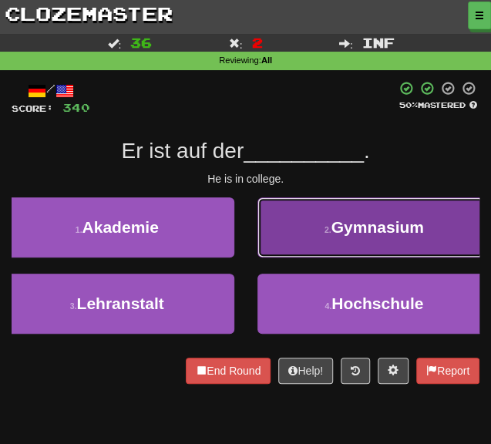
click at [305, 212] on button "2 . Gymnasium" at bounding box center [374, 227] width 234 height 60
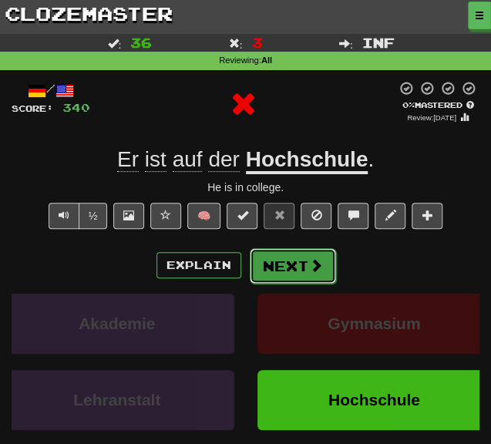
click at [273, 261] on button "Next" at bounding box center [293, 265] width 86 height 35
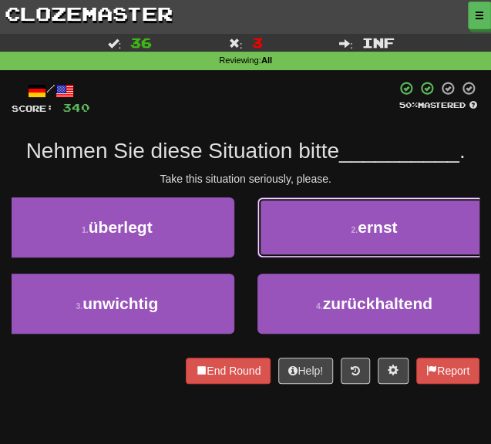
drag, startPoint x: 314, startPoint y: 248, endPoint x: 314, endPoint y: 229, distance: 19.3
click at [314, 235] on button "2 . ernst" at bounding box center [374, 227] width 234 height 60
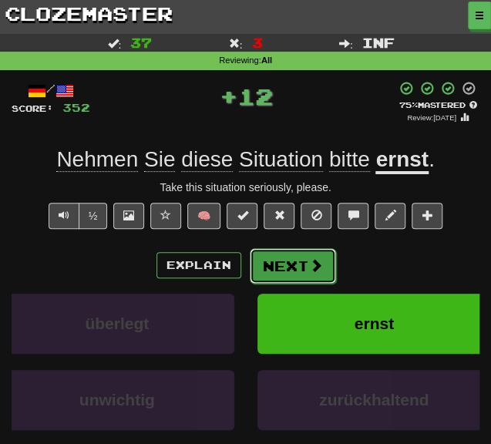
click at [312, 266] on span at bounding box center [316, 265] width 14 height 14
